Goal: Task Accomplishment & Management: Use online tool/utility

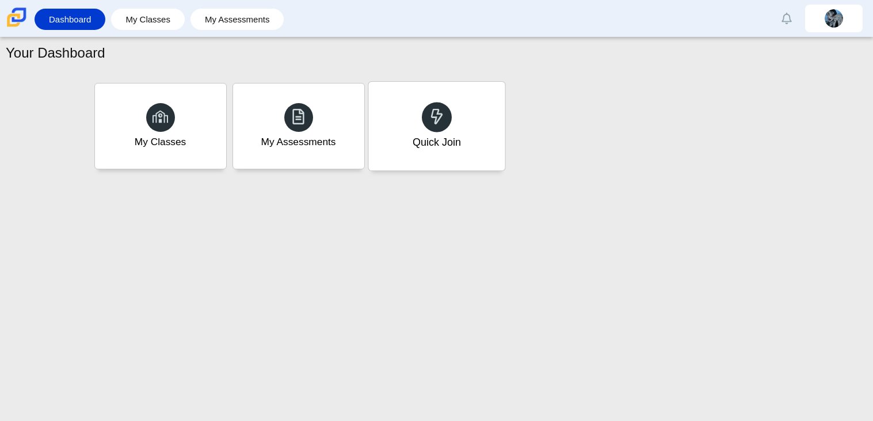
click at [464, 159] on div "Quick Join" at bounding box center [436, 126] width 136 height 89
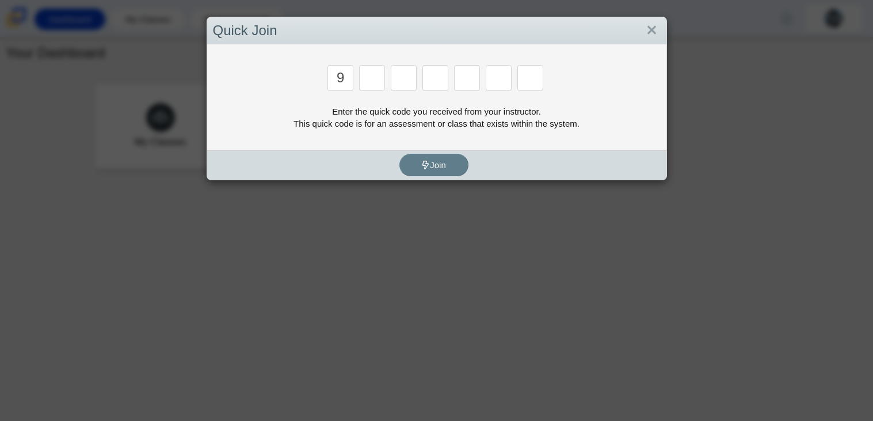
type input "9"
type input "p"
type input "2"
type input "b"
type input "t"
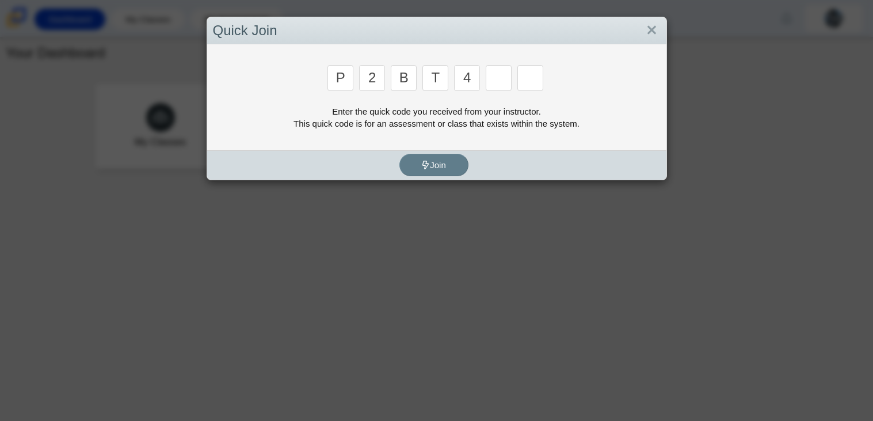
type input "4"
type input "9"
type input "p"
type input "b"
type input "t"
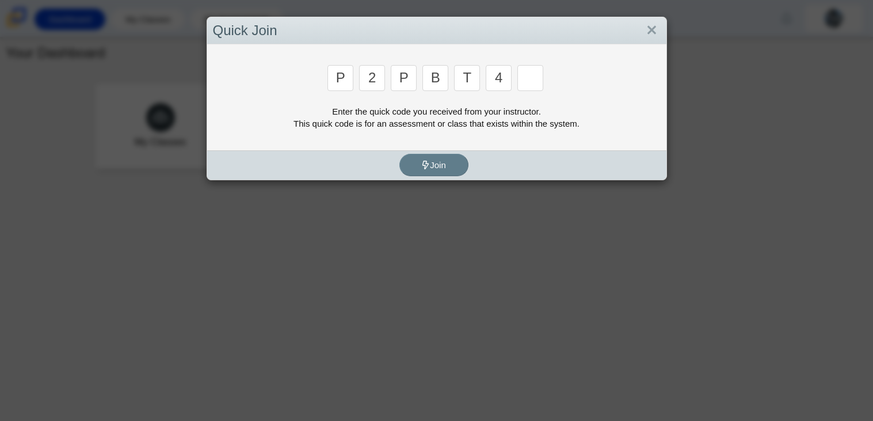
type input "4"
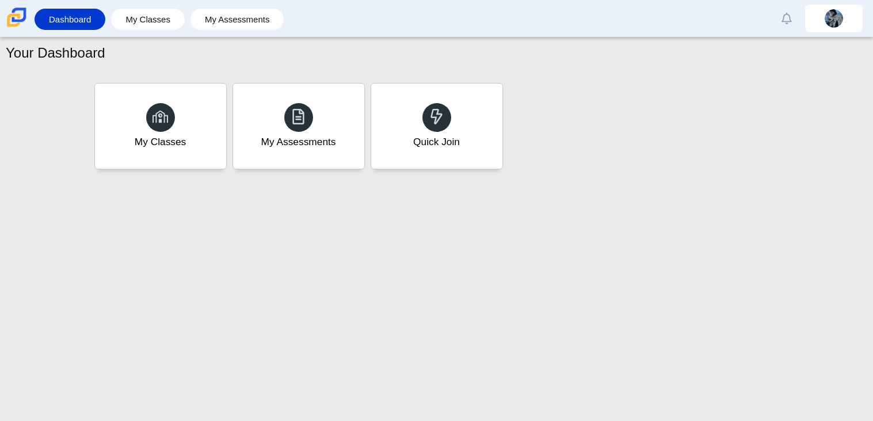
type input "9"
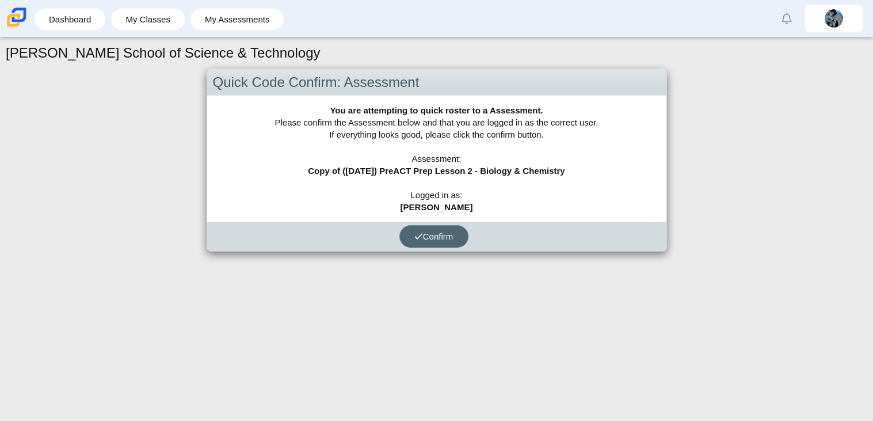
click at [460, 234] on button "Confirm" at bounding box center [433, 236] width 69 height 22
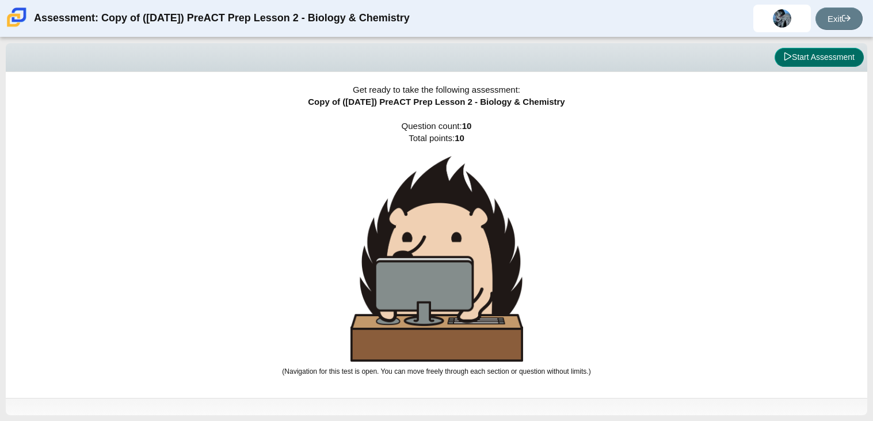
click at [801, 62] on button "Start Assessment" at bounding box center [819, 58] width 89 height 20
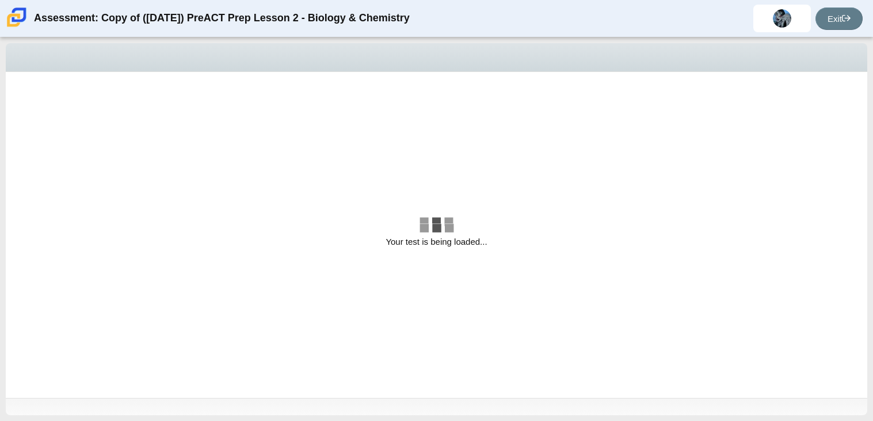
select select "88c27e0d-eae0-4ba9-ac20-9160ce6547ef"
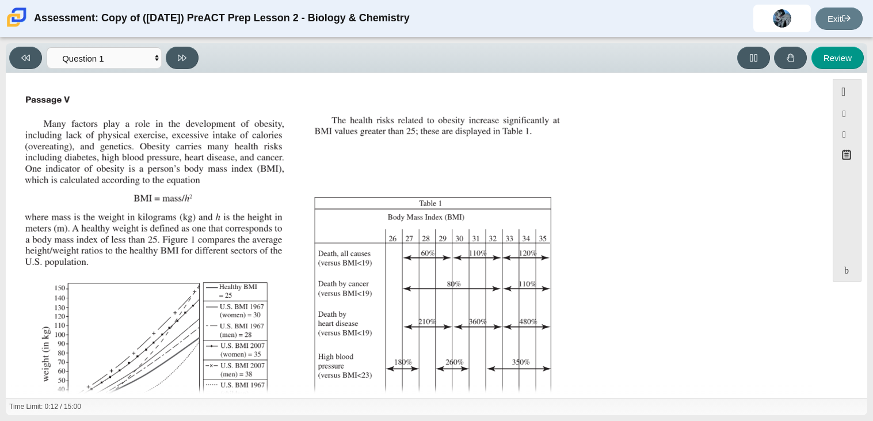
scroll to position [217, 0]
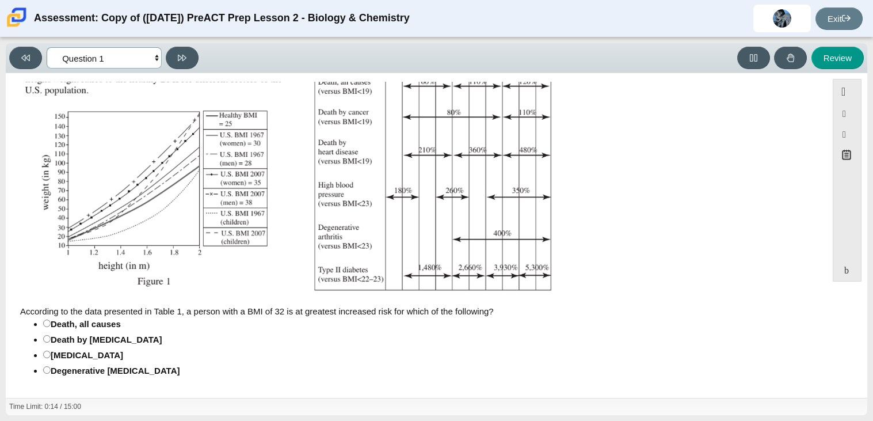
click at [107, 57] on select "Questions Question 1 Question 2 Question 3 Question 4 Question 5 Question 6 Que…" at bounding box center [104, 57] width 115 height 21
click at [121, 53] on select "Questions Question 1 Question 2 Question 3 Question 4 Question 5 Question 6 Que…" at bounding box center [104, 57] width 115 height 21
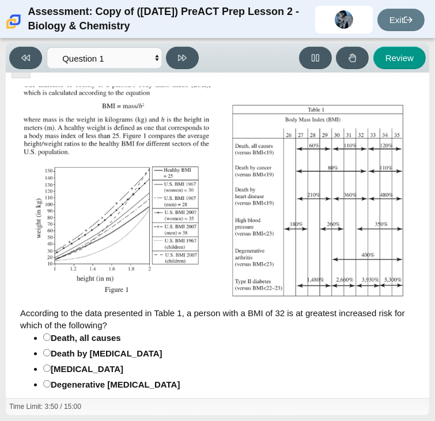
scroll to position [114, 0]
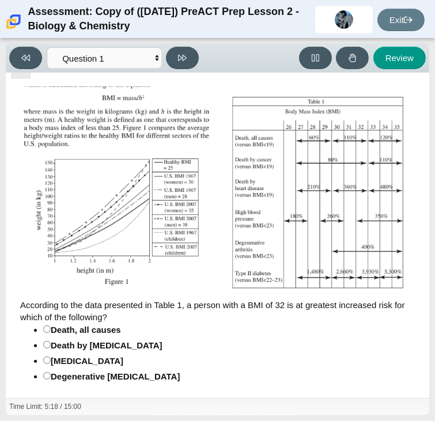
click at [83, 355] on div "[MEDICAL_DATA]" at bounding box center [87, 361] width 73 height 12
click at [51, 356] on input "Type II [MEDICAL_DATA] II [MEDICAL_DATA]" at bounding box center [46, 359] width 7 height 7
radio input "true"
click at [182, 63] on button at bounding box center [182, 58] width 33 height 22
select select "f31ee183-ab53-48c9-9374-3a18949ab500"
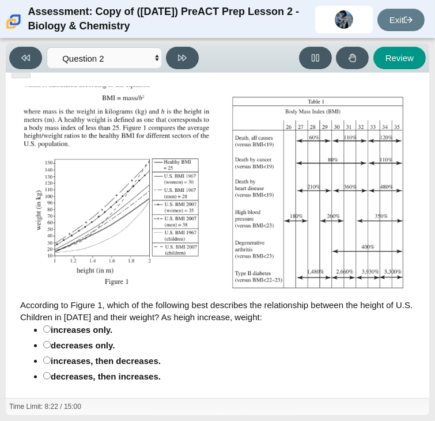
click at [77, 324] on div "increases only." at bounding box center [82, 330] width 62 height 12
click at [51, 325] on input "increases only. increases only." at bounding box center [46, 328] width 7 height 7
radio input "true"
click at [176, 60] on button at bounding box center [182, 58] width 33 height 22
select select "45e82964-709e-4180-9336-970e18221224"
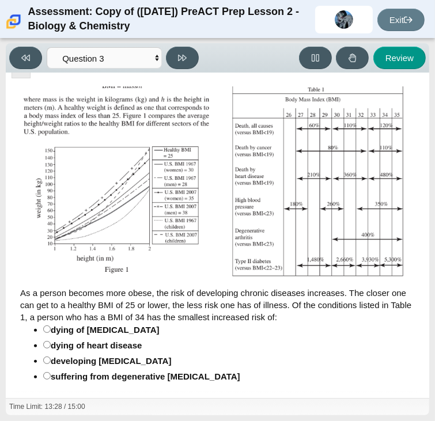
scroll to position [125, 0]
click at [101, 355] on div "developing [MEDICAL_DATA]" at bounding box center [111, 361] width 120 height 12
click at [51, 356] on input "developing [MEDICAL_DATA] developing [MEDICAL_DATA]" at bounding box center [46, 359] width 7 height 7
radio input "true"
click at [191, 60] on button at bounding box center [182, 58] width 33 height 22
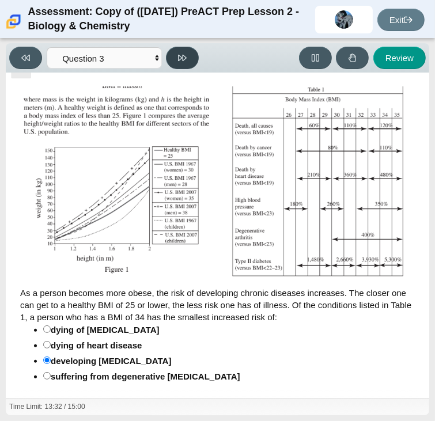
select select "71dcacfe-cf8b-4cdc-be22-b82c8aec5da2"
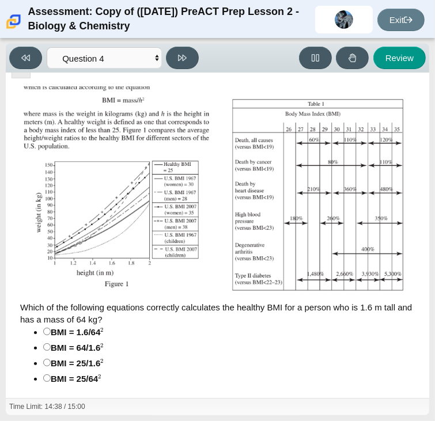
scroll to position [115, 0]
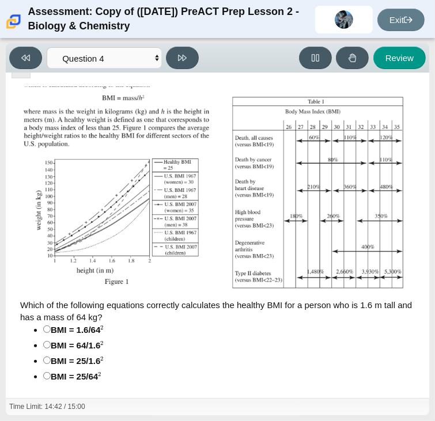
click at [168, 417] on div "Viewing Question 4 of 10 in Pacing Mode Questions Question 1 Question 2 Questio…" at bounding box center [217, 228] width 435 height 383
click at [102, 406] on div "Time Limit: 14:43 / 15:00" at bounding box center [217, 406] width 423 height 17
click at [51, 355] on div "BMI = 25/1.6 2" at bounding box center [77, 361] width 53 height 12
click at [44, 356] on input "BMI = 25/1.6 2 BMI = 25/1.62" at bounding box center [46, 359] width 7 height 7
radio input "true"
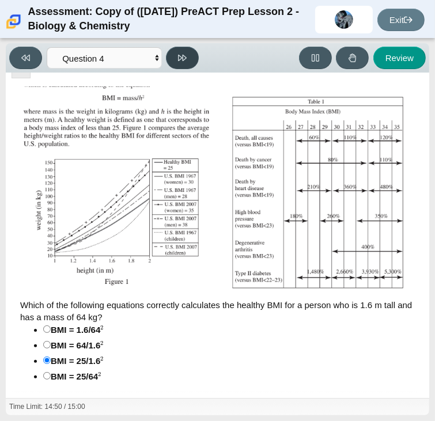
click at [188, 67] on button at bounding box center [182, 58] width 33 height 22
select select "c6558c8b-086a-4b4c-b582-9428309971ba"
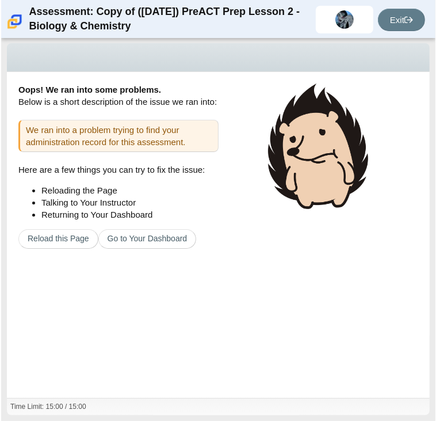
scroll to position [0, 0]
click at [404, 348] on div "Oops! We ran into some problems. Below is a short description of the issue we r…" at bounding box center [217, 235] width 423 height 326
click at [278, 340] on div "Oops! We ran into some problems. Below is a short description of the issue we r…" at bounding box center [217, 235] width 423 height 326
click at [306, 265] on div "Oops! We ran into some problems. Below is a short description of the issue we r…" at bounding box center [217, 235] width 423 height 326
